Goal: Task Accomplishment & Management: Use online tool/utility

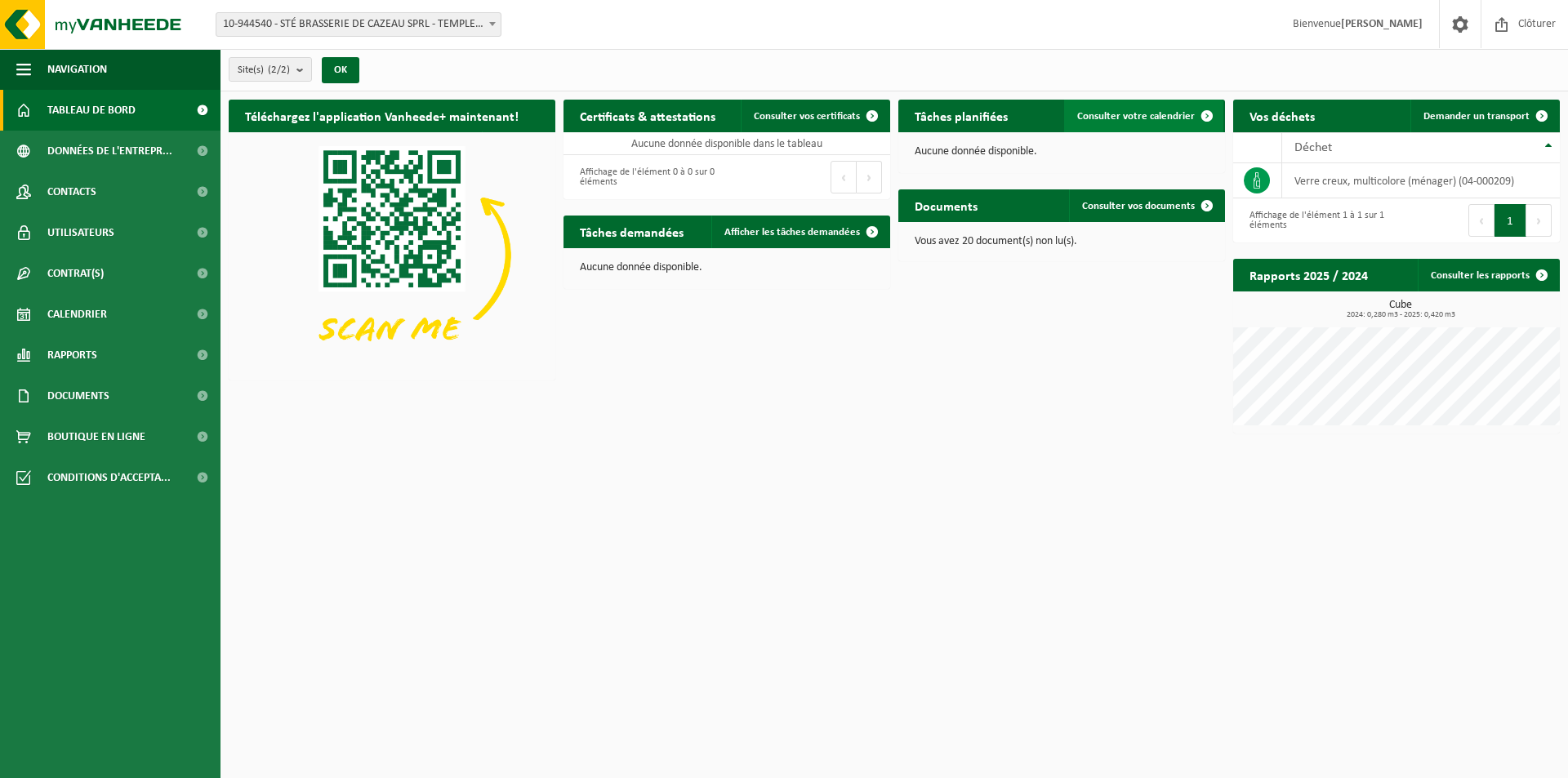
click at [1116, 111] on span "Consulter votre calendrier" at bounding box center [1136, 116] width 118 height 11
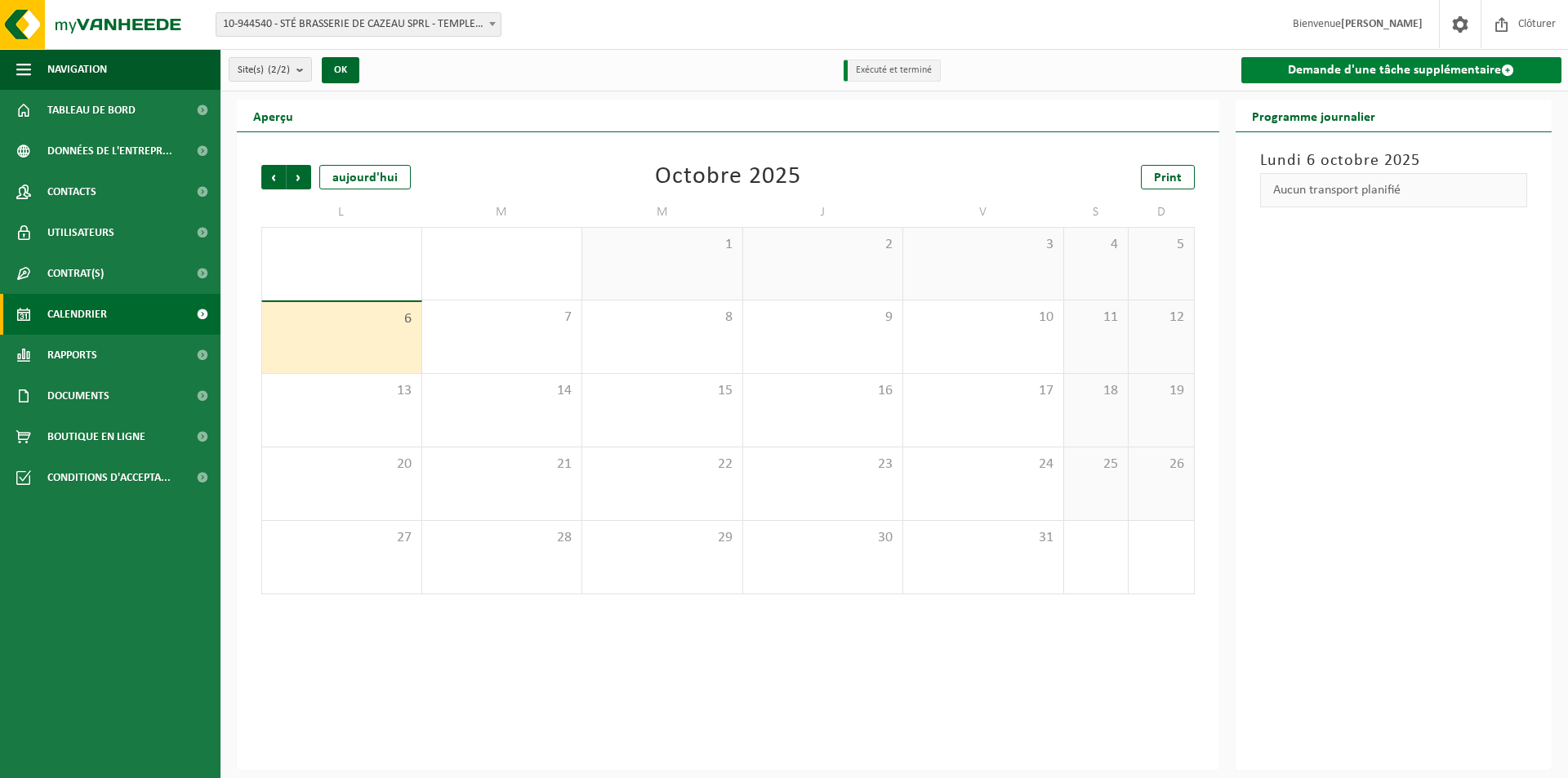
click at [1351, 71] on link "Demande d'une tâche supplémentaire" at bounding box center [1401, 70] width 321 height 26
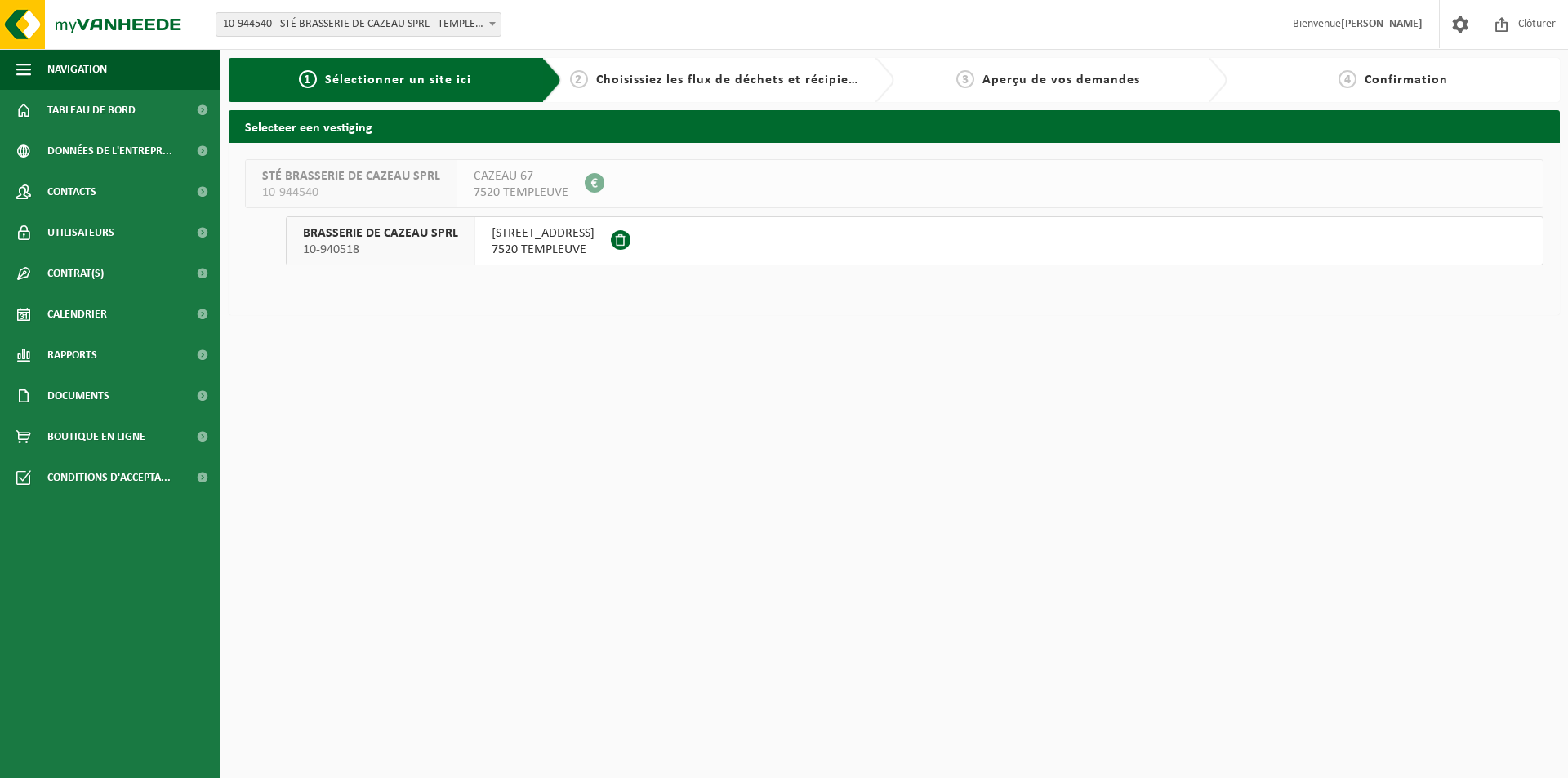
click at [540, 241] on span "RUE CAZEAU 67" at bounding box center [543, 233] width 103 height 16
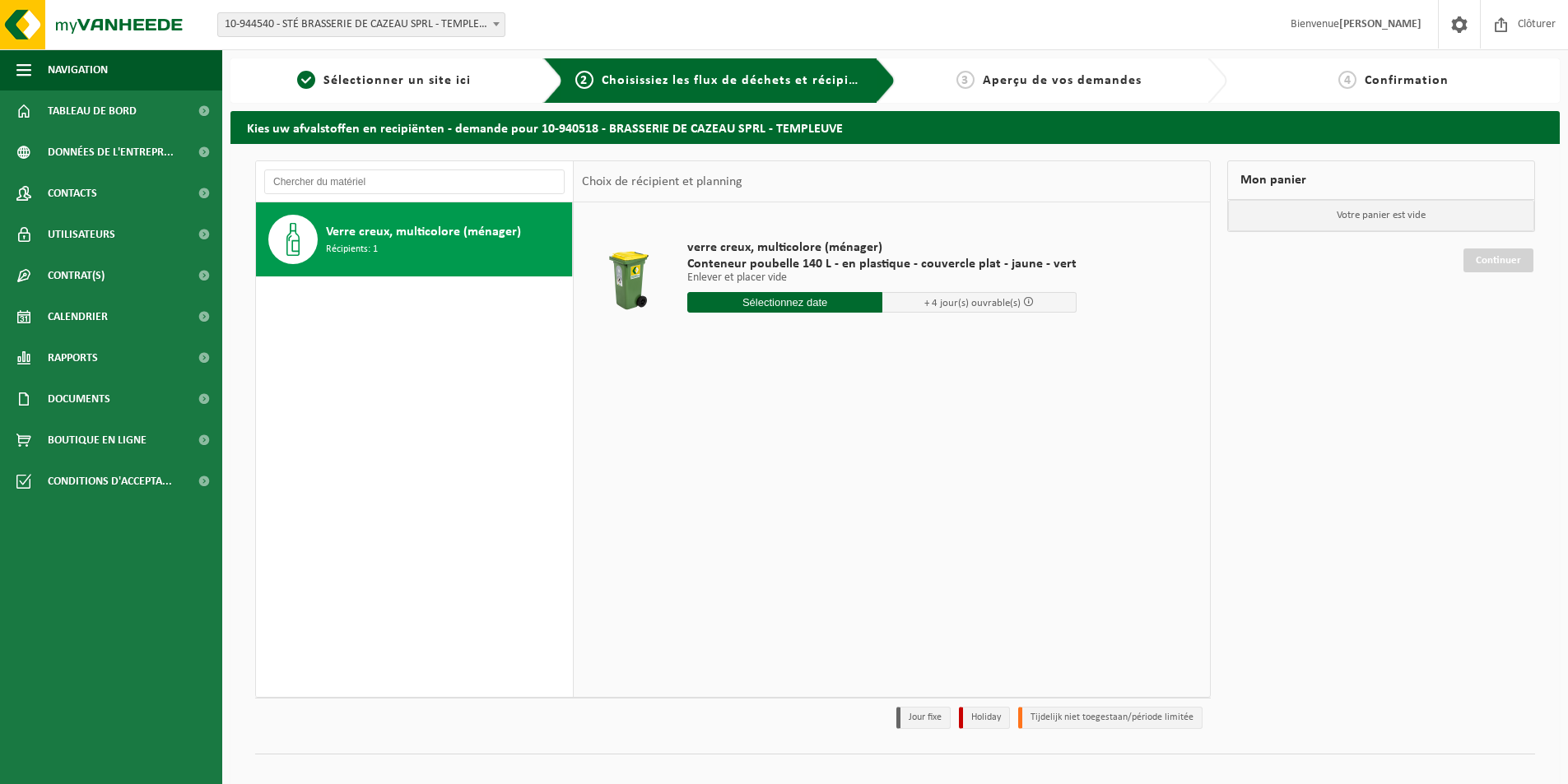
click at [787, 309] on input "text" at bounding box center [784, 302] width 195 height 21
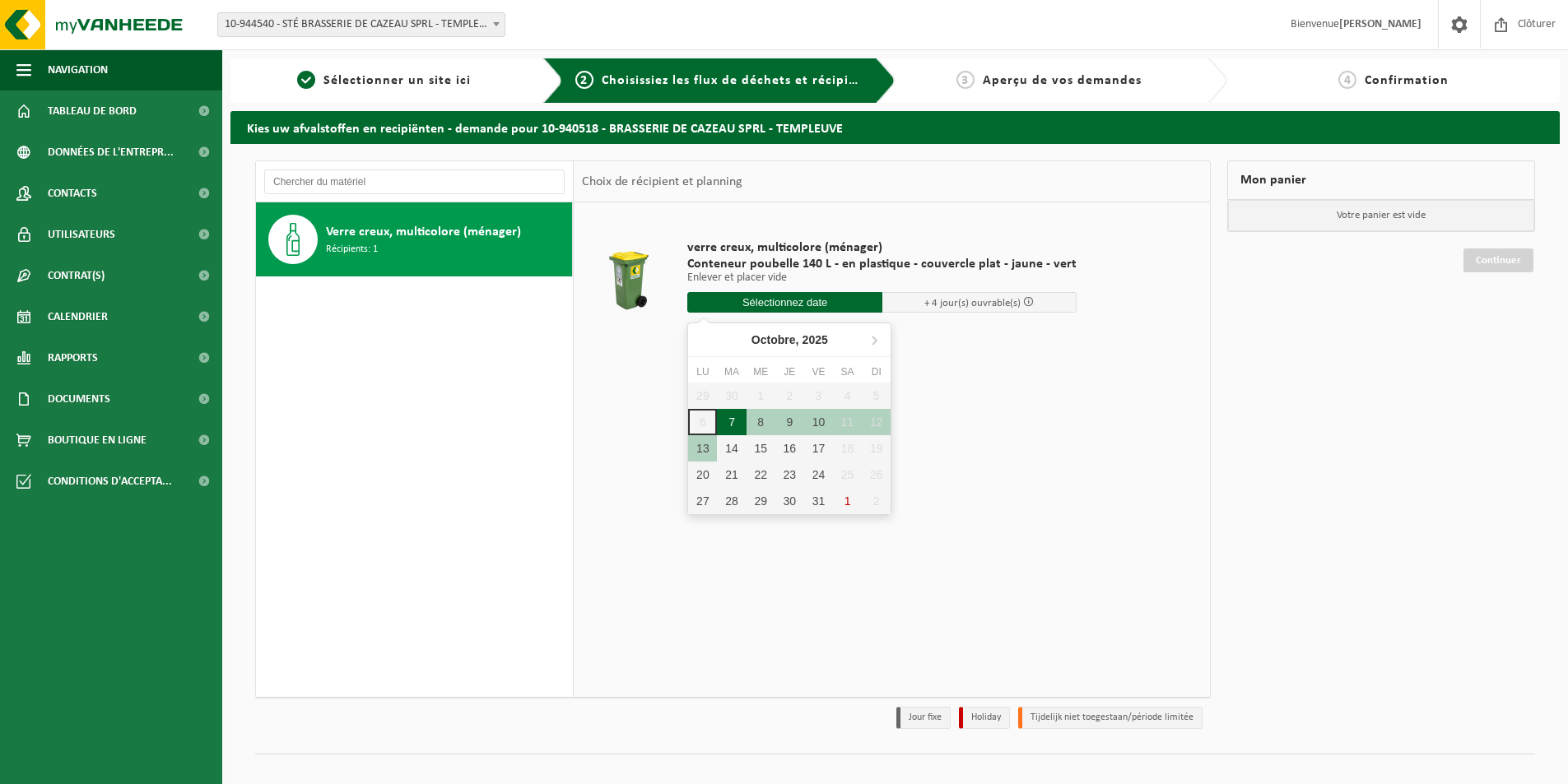
click at [727, 424] on div "7" at bounding box center [731, 422] width 29 height 26
type input "à partir de [DATE]"
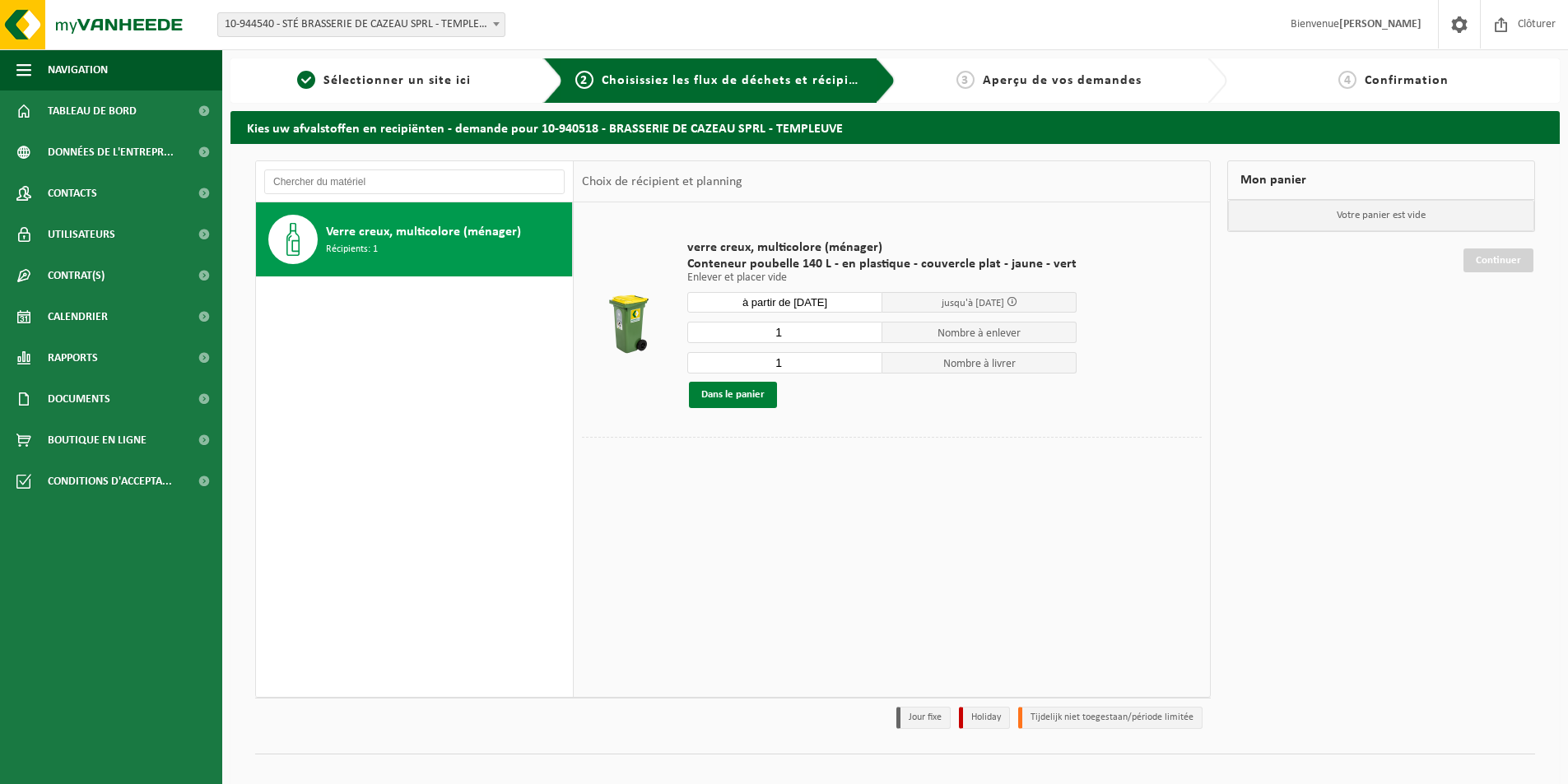
click at [743, 395] on button "Dans le panier" at bounding box center [733, 395] width 88 height 26
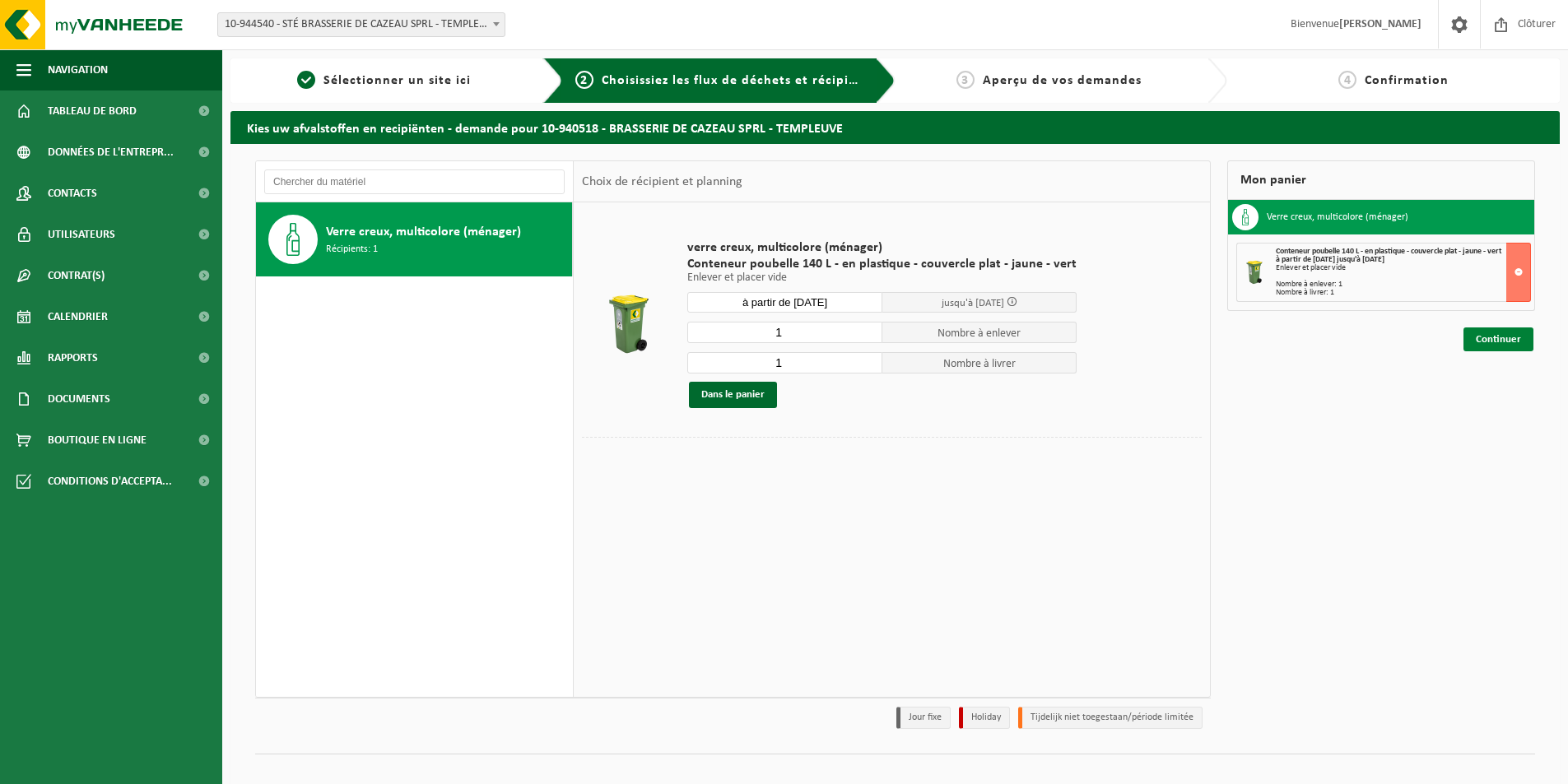
click at [1499, 332] on link "Continuer" at bounding box center [1498, 339] width 70 height 24
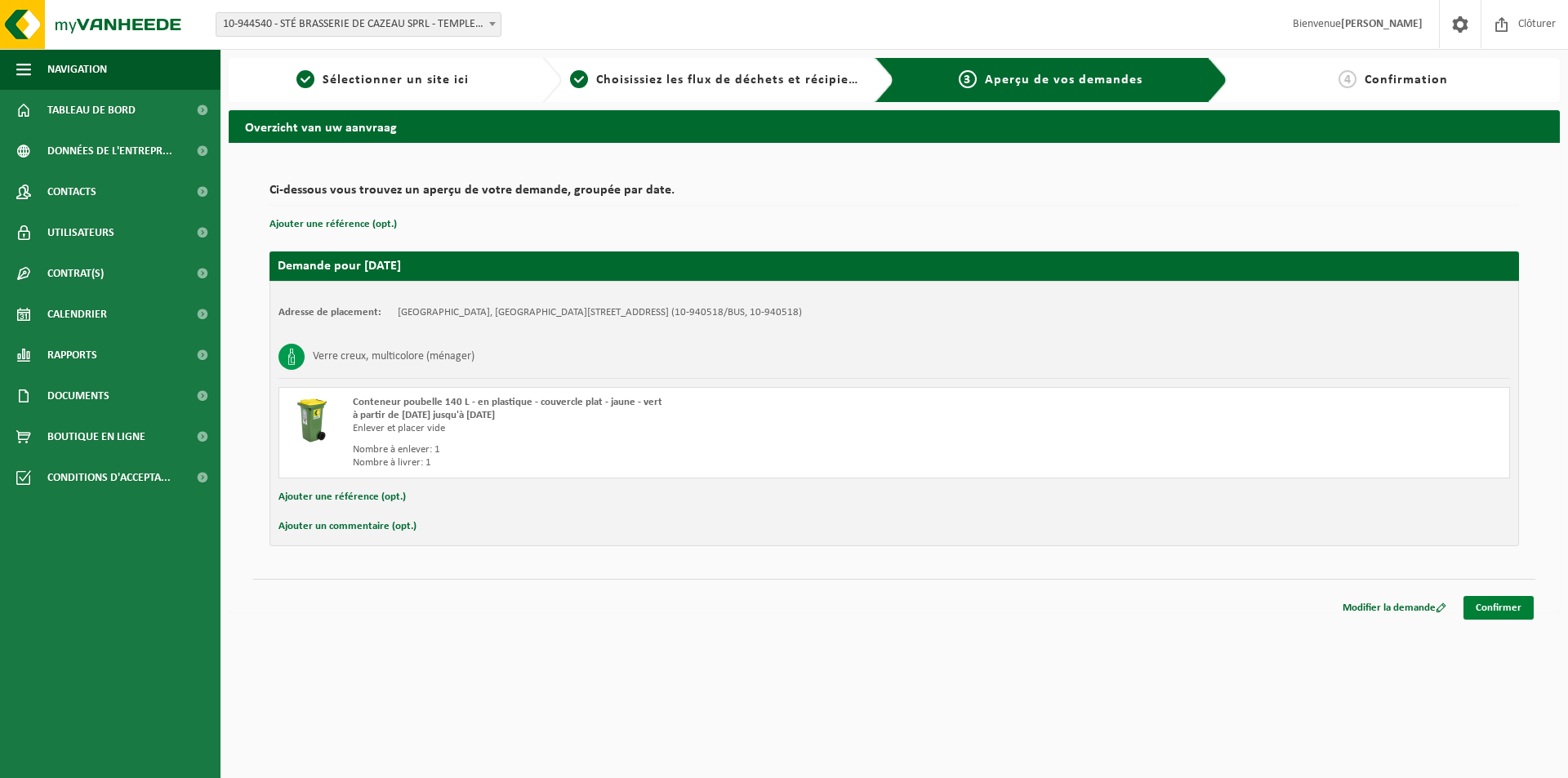
click at [1482, 599] on link "Confirmer" at bounding box center [1499, 607] width 70 height 24
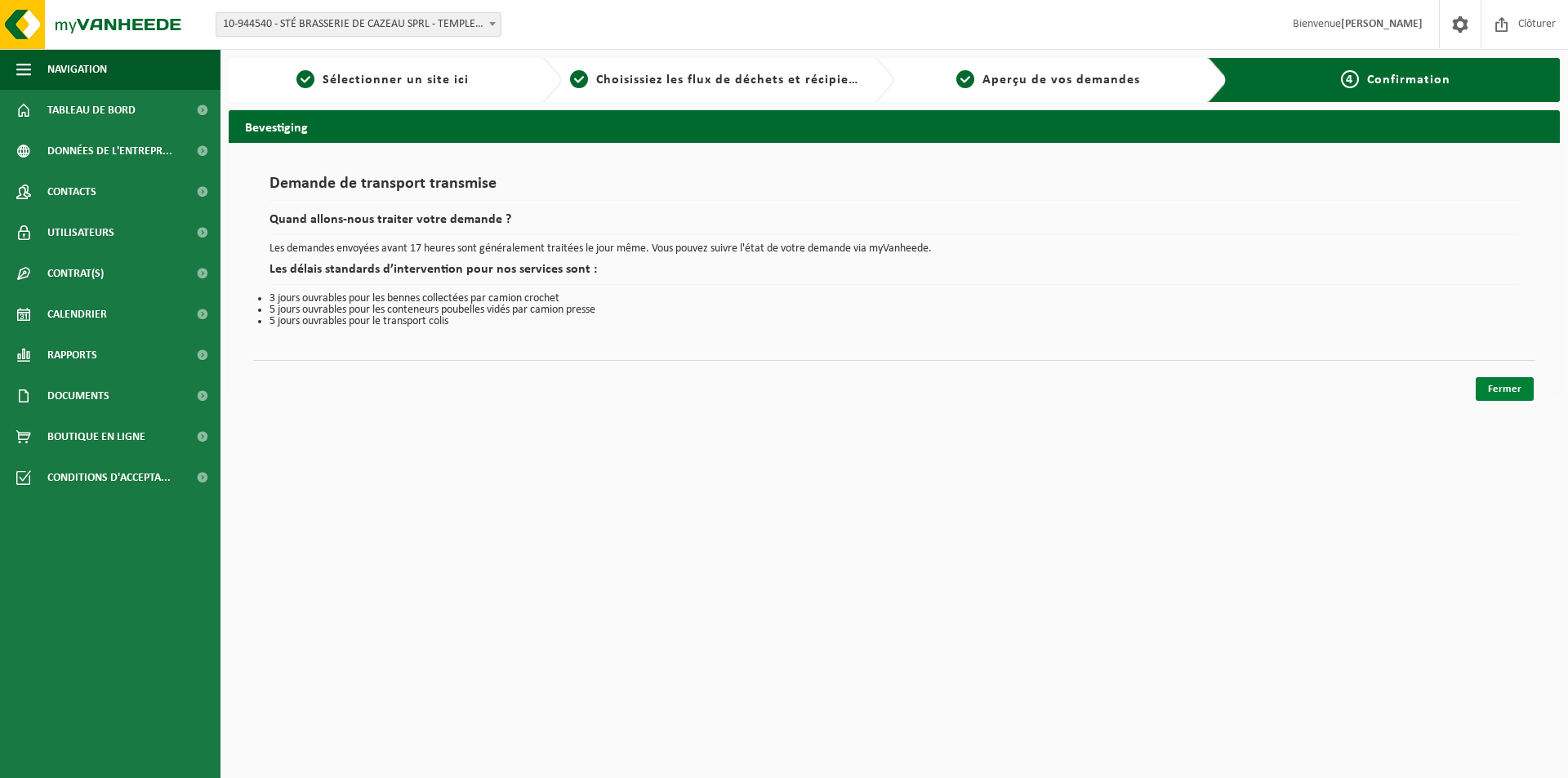
click at [1505, 391] on link "Fermer" at bounding box center [1504, 389] width 58 height 24
